Goal: Entertainment & Leisure: Consume media (video, audio)

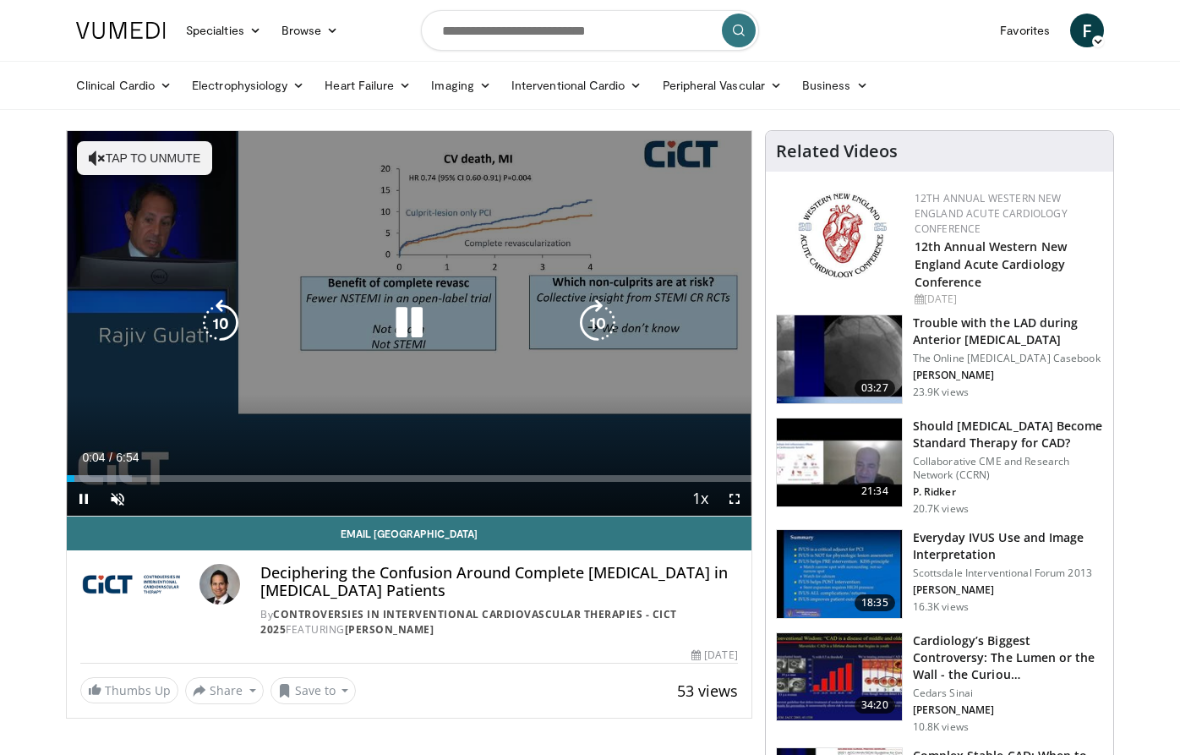
click at [120, 169] on button "Tap to unmute" at bounding box center [144, 158] width 135 height 34
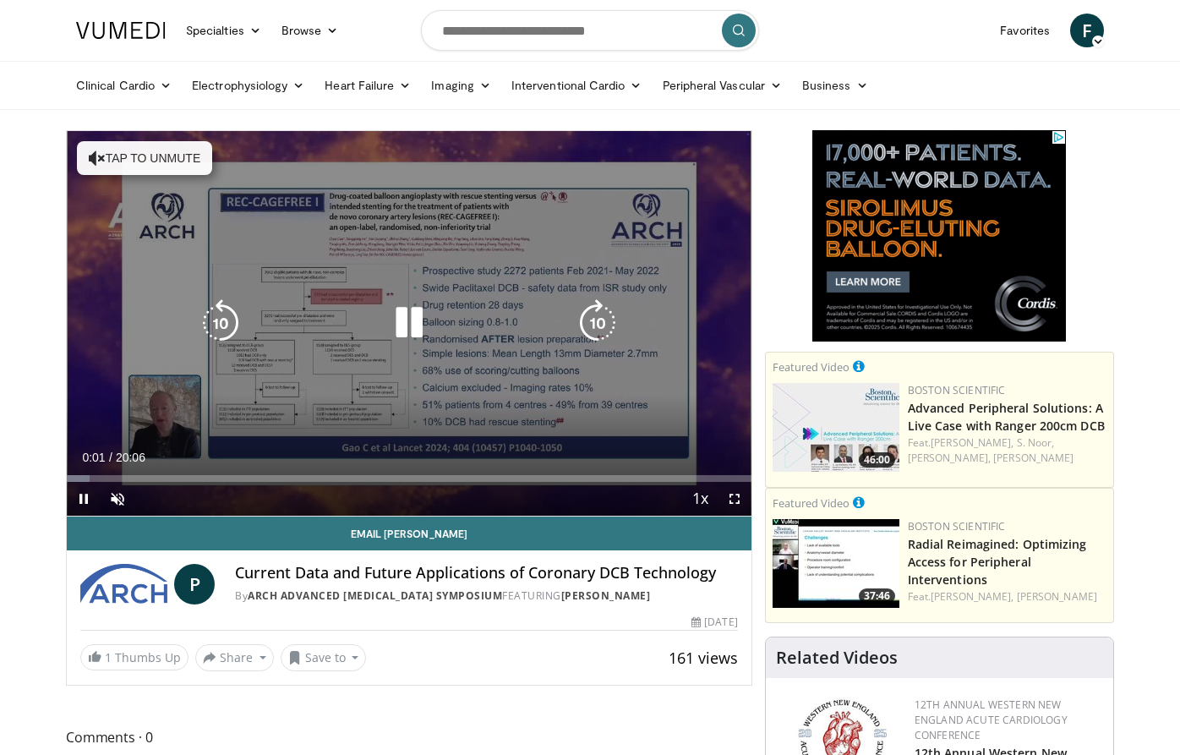
click at [117, 152] on button "Tap to unmute" at bounding box center [144, 158] width 135 height 34
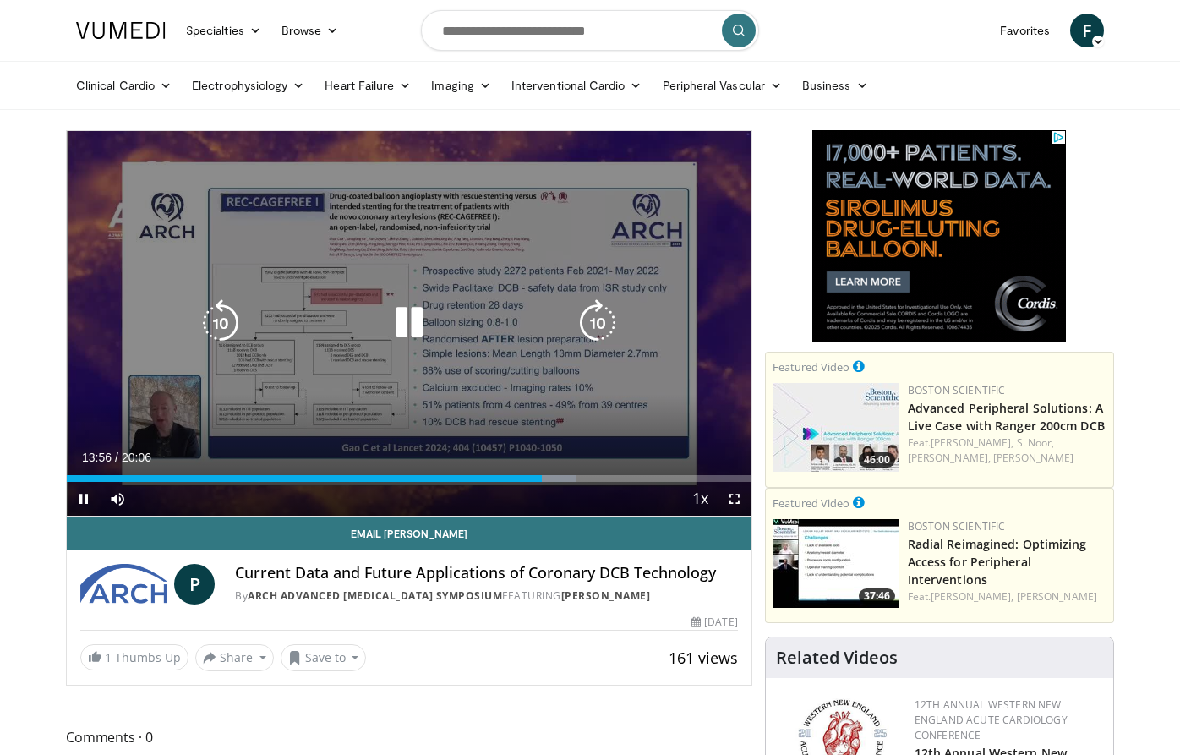
click at [410, 318] on icon "Video Player" at bounding box center [408, 322] width 47 height 47
